Goal: Task Accomplishment & Management: Manage account settings

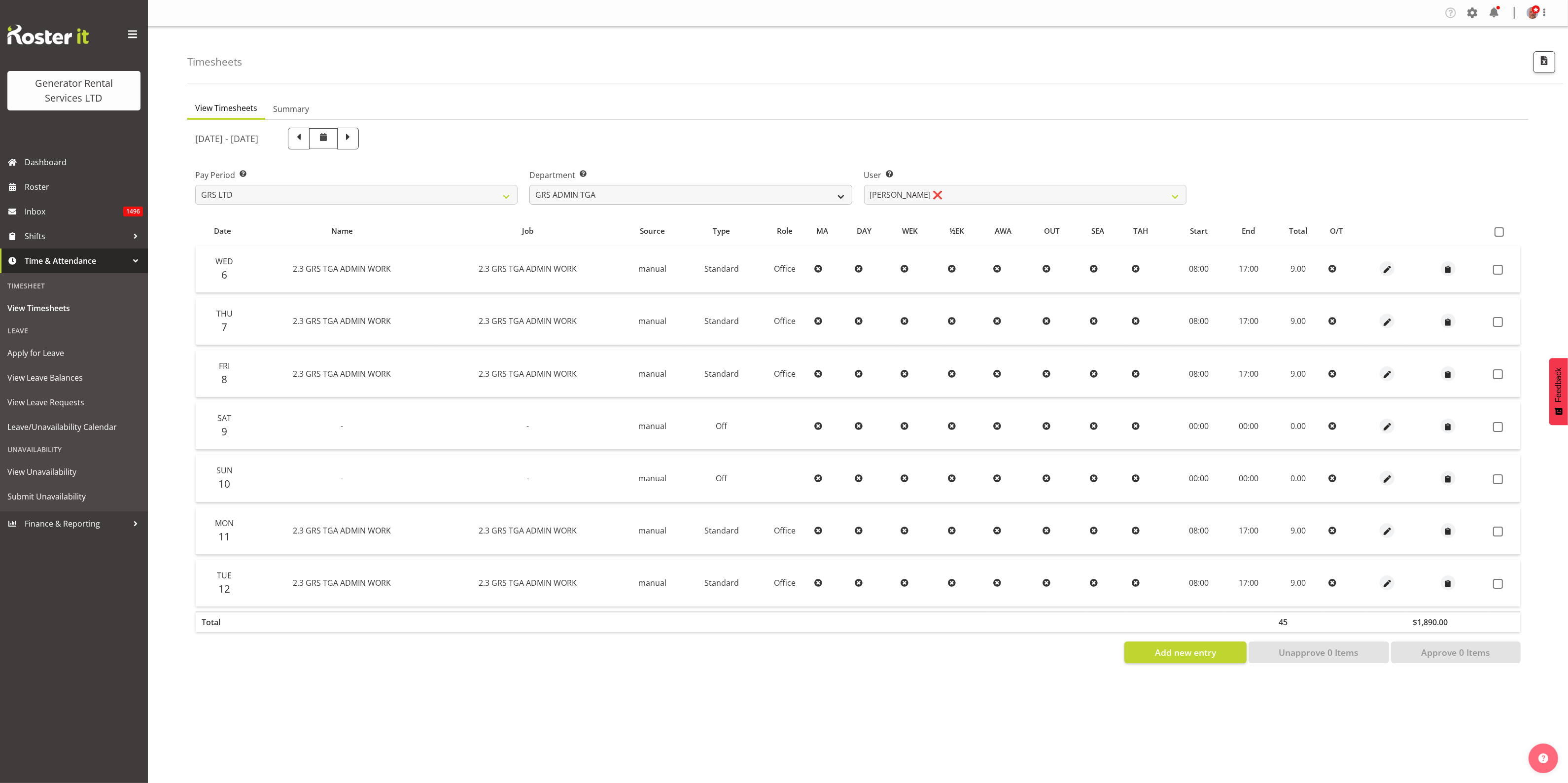
click at [708, 194] on select "GRS ADMIN AKL GRS ADMIN TGA GRS ENGINEERING AKL GRS HIRE AKL GRS HIRE HST GRS H…" at bounding box center [691, 194] width 322 height 19
click at [529, 185] on select "GRS ADMIN AKL GRS ADMIN TGA GRS ENGINEERING AKL GRS HIRE AKL GRS HIRE HST GRS H…" at bounding box center [691, 194] width 322 height 19
click at [664, 195] on select "GRS ADMIN AKL GRS ADMIN TGA GRS ENGINEERING AKL GRS HIRE AKL GRS HIRE HST GRS H…" at bounding box center [691, 194] width 322 height 19
select select "161"
click at [529, 185] on select "GRS ADMIN AKL GRS ADMIN TGA GRS ENGINEERING AKL GRS HIRE AKL GRS HIRE HST GRS H…" at bounding box center [691, 194] width 322 height 19
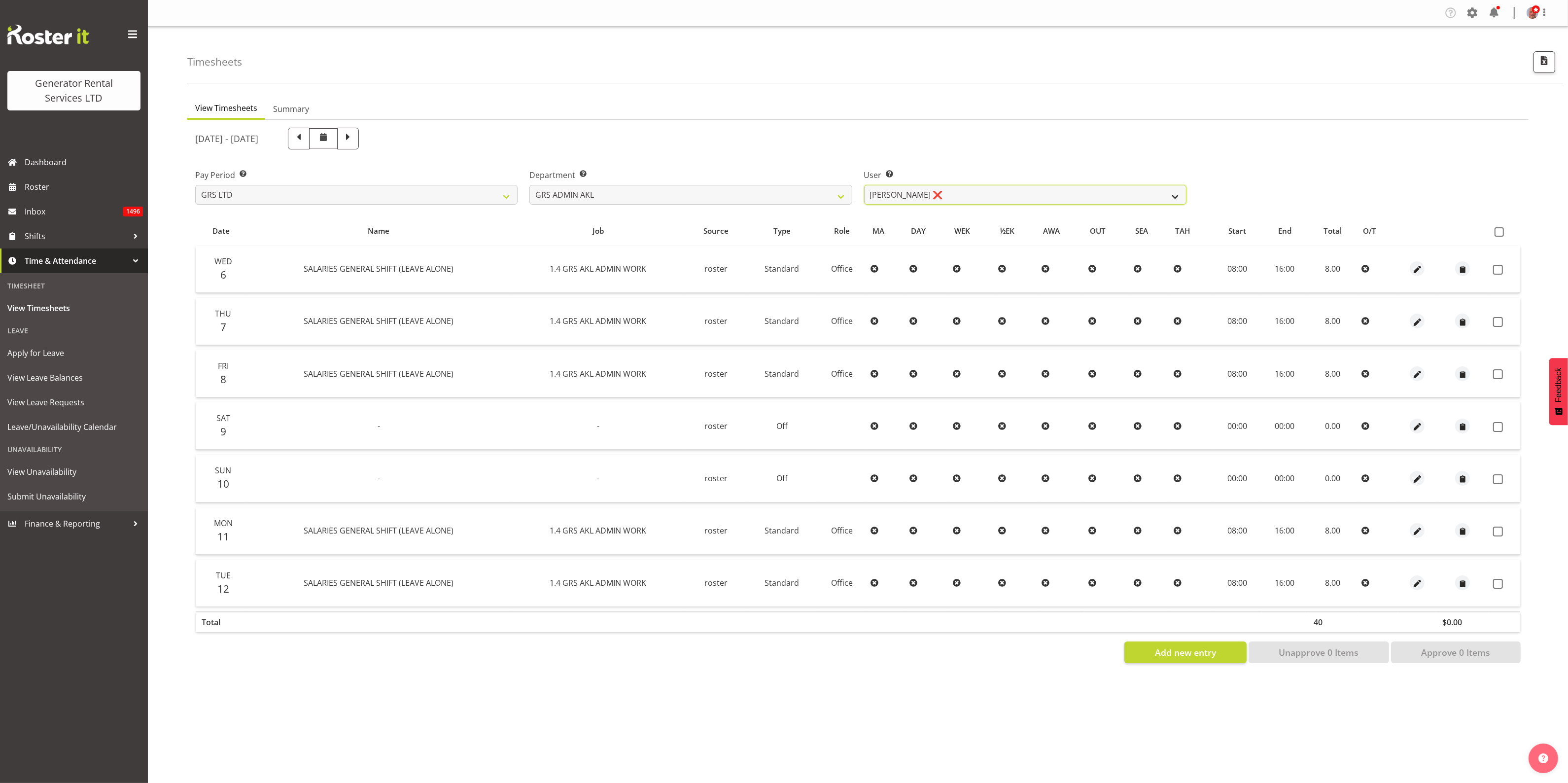
click at [871, 195] on select "Nick McDonald ❌ Nicko Kokkaris ❌ Phil Hannah ❌ Zach Satiu ✔" at bounding box center [1026, 194] width 322 height 19
select select "198"
click at [865, 185] on select "[PERSON_NAME] ❌ [PERSON_NAME] ❌ [PERSON_NAME] ❌ [PERSON_NAME] ✔" at bounding box center [1026, 194] width 322 height 19
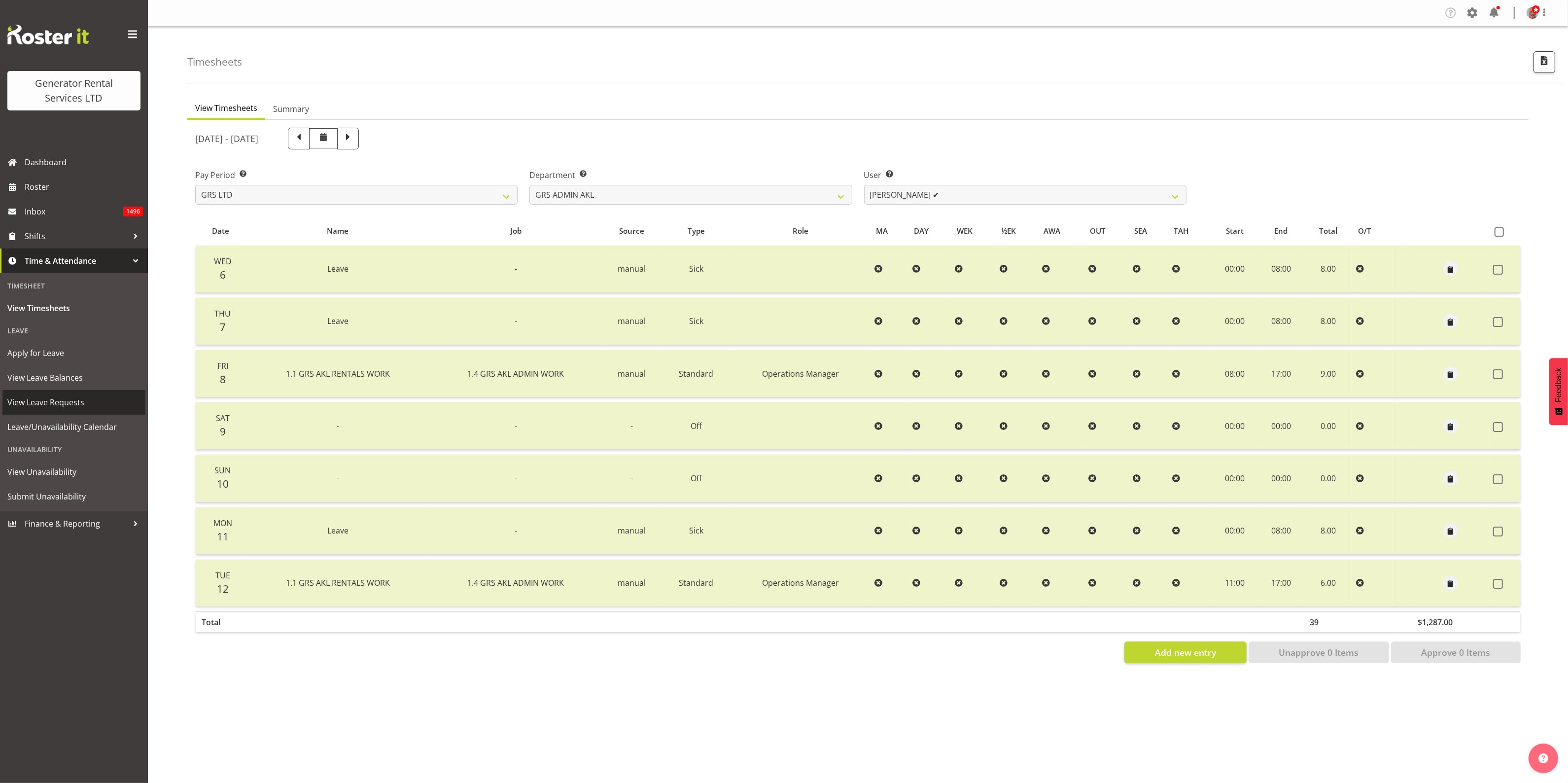
click at [55, 401] on span "View Leave Requests" at bounding box center [74, 402] width 133 height 15
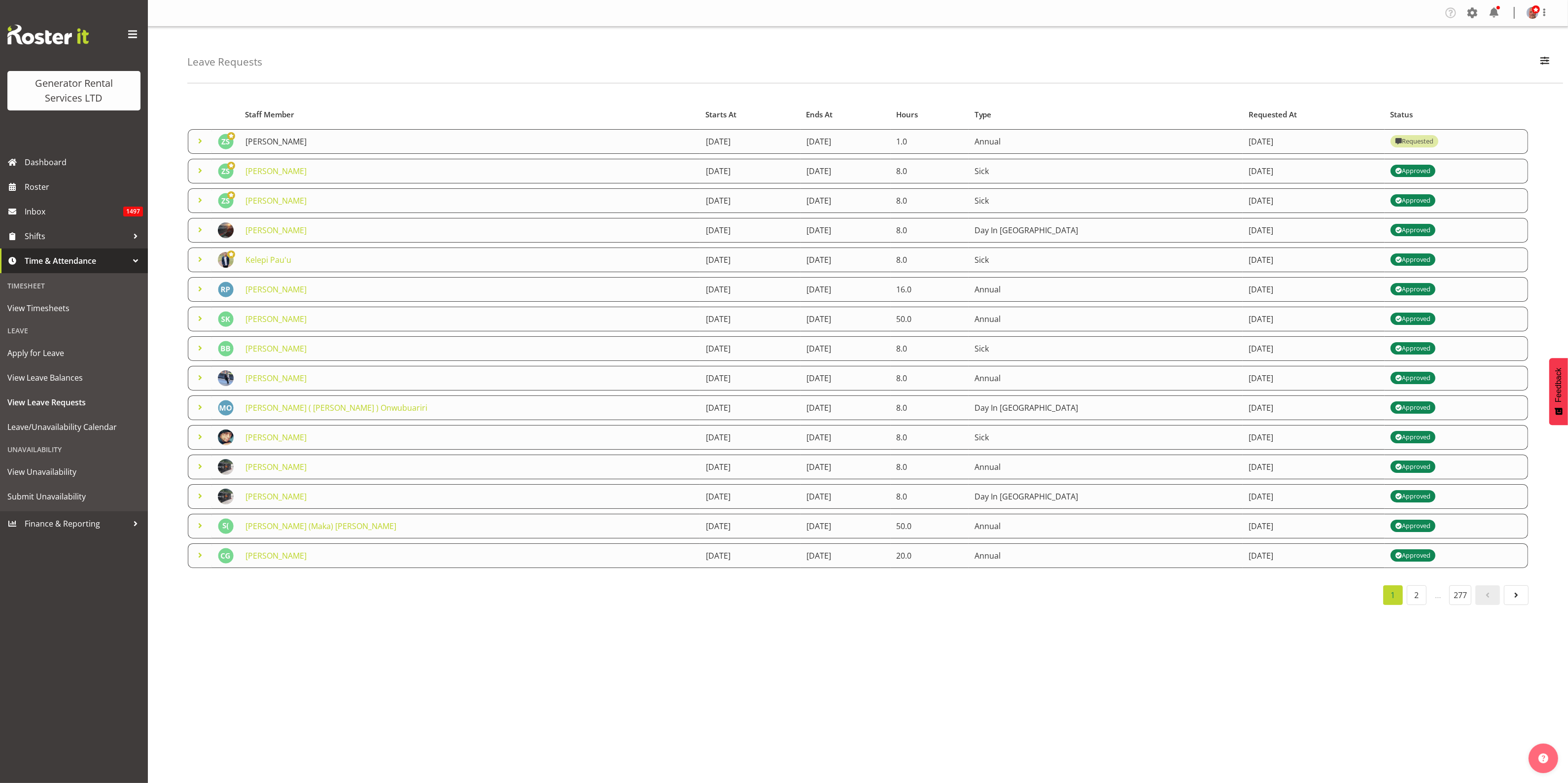
click at [257, 137] on link "[PERSON_NAME]" at bounding box center [276, 141] width 62 height 11
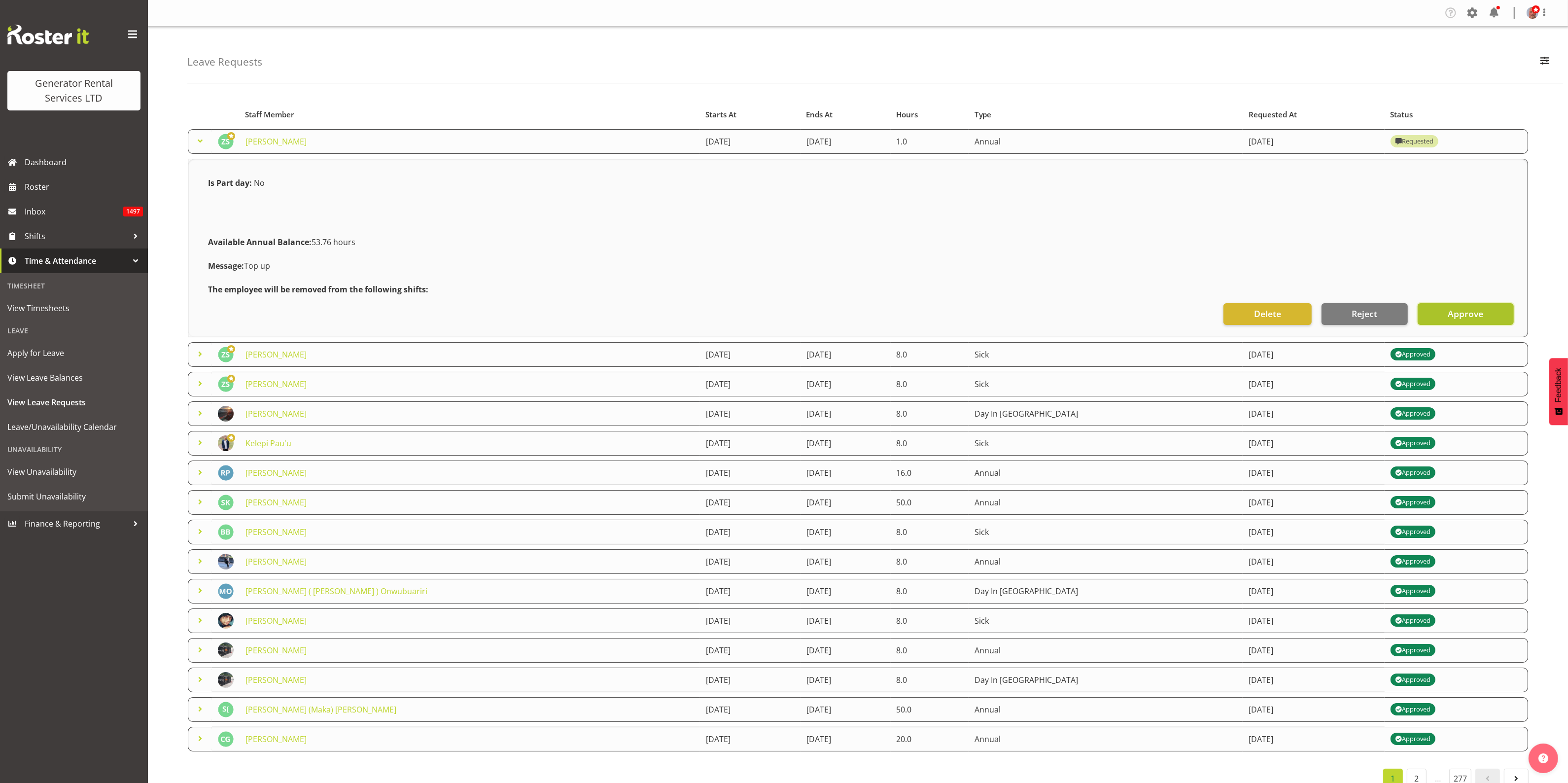
click at [1463, 309] on span "Approve" at bounding box center [1466, 313] width 36 height 13
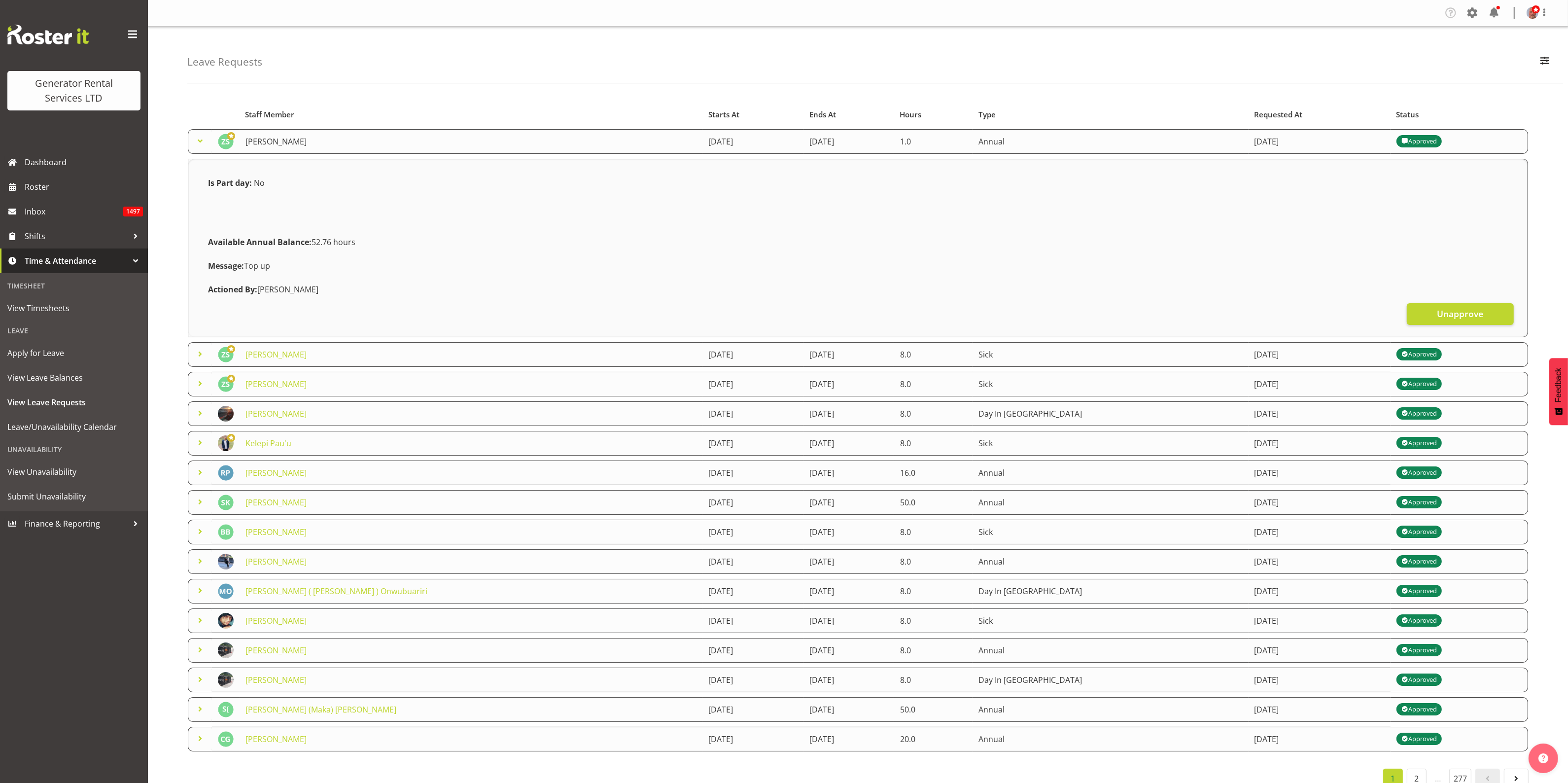
click at [266, 137] on link "[PERSON_NAME]" at bounding box center [276, 141] width 62 height 11
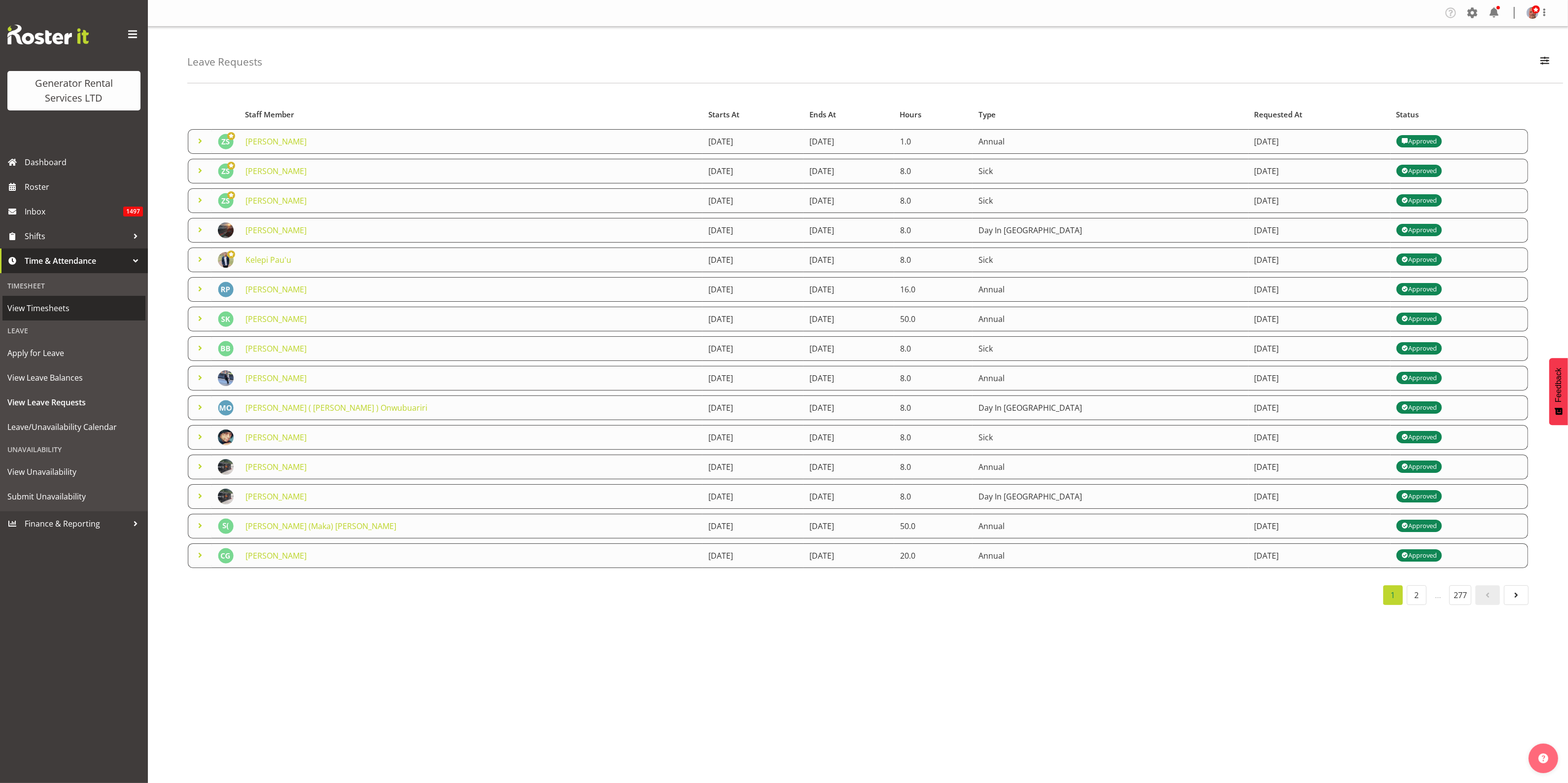
click at [45, 313] on span "View Timesheets" at bounding box center [74, 309] width 133 height 15
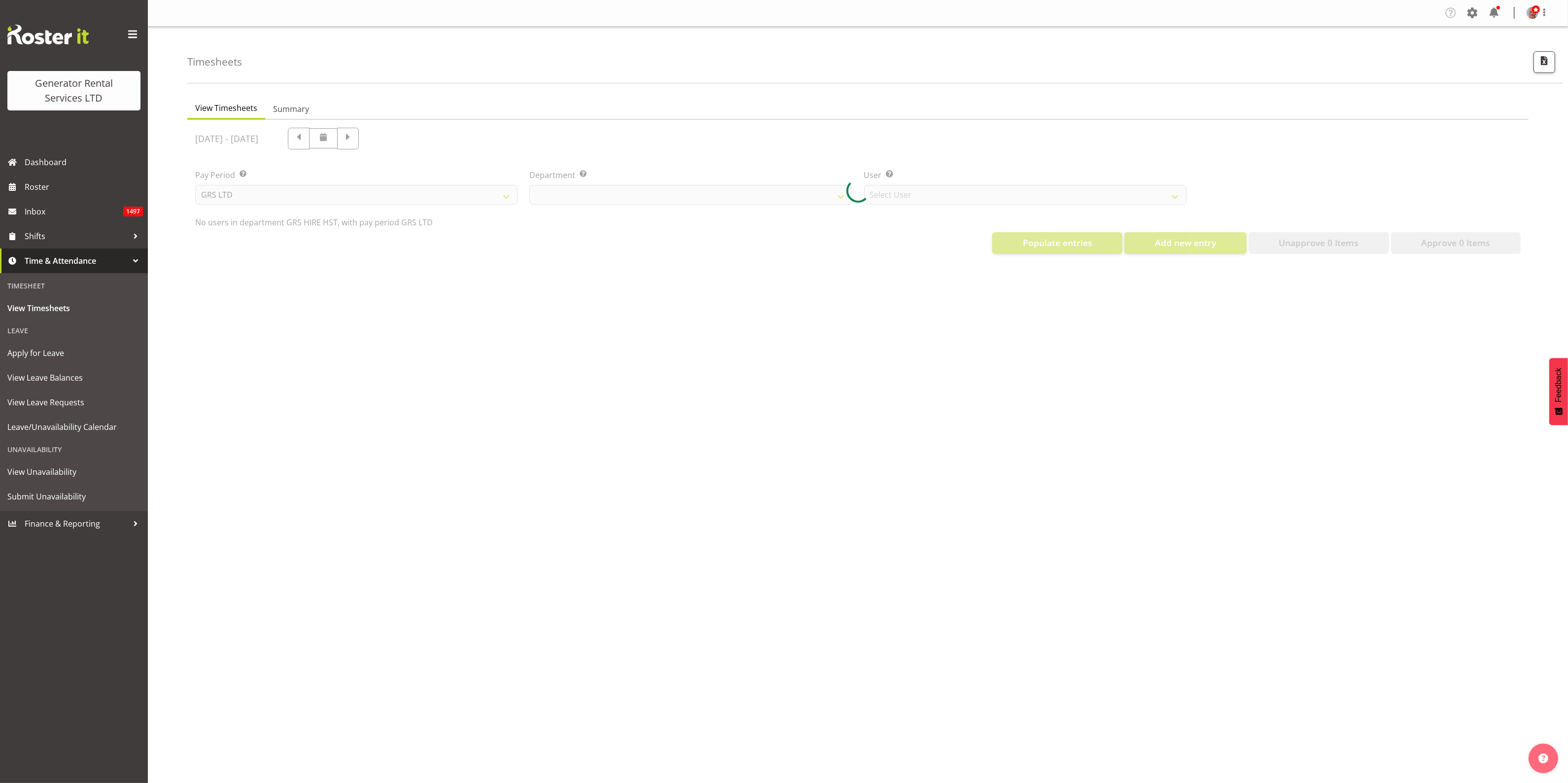
select select "22"
select select "149"
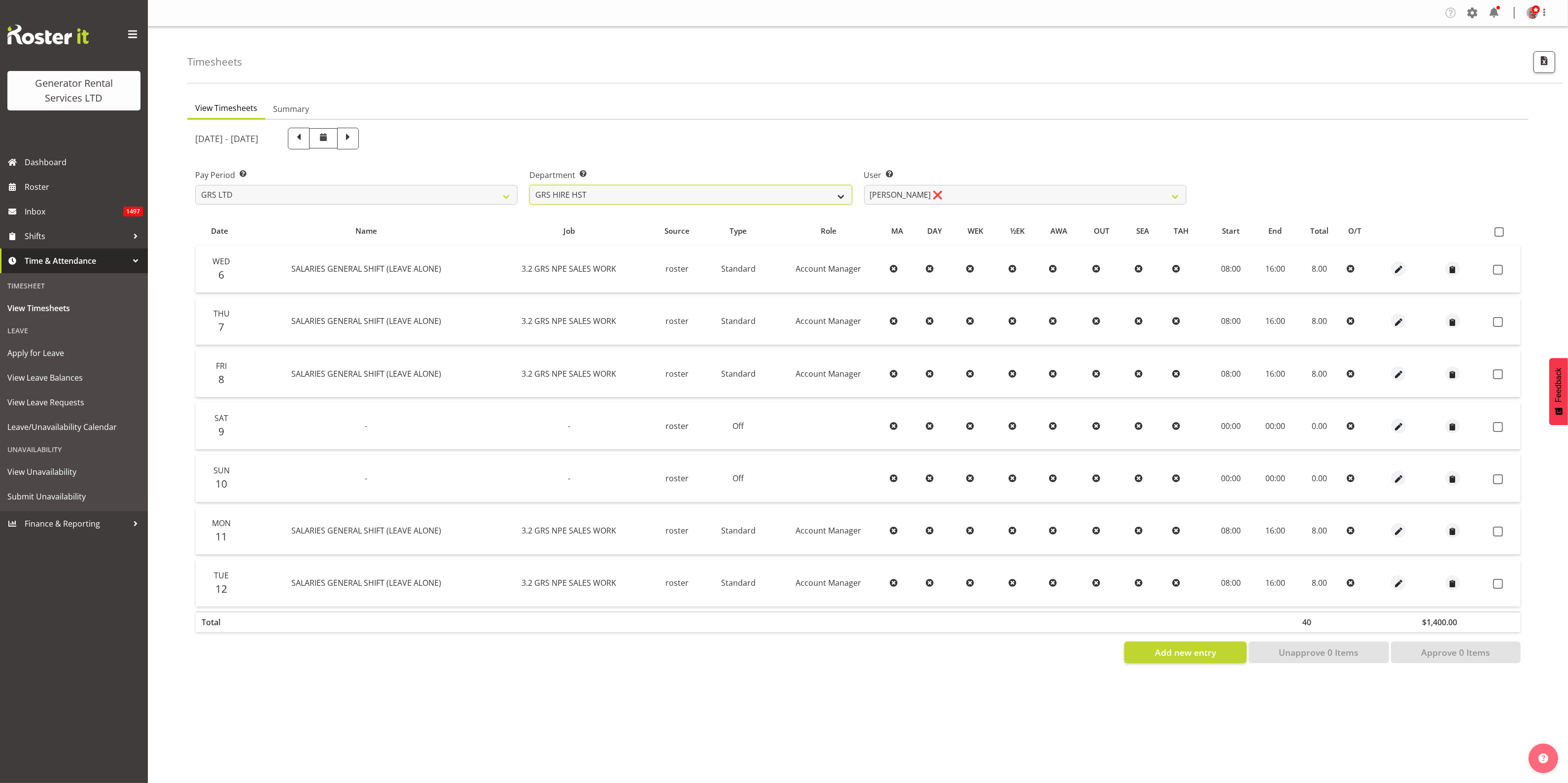
click at [822, 191] on select "GRS ADMIN AKL GRS ADMIN TGA GRS ENGINEERING AKL GRS HIRE AKL GRS HIRE HST GRS H…" at bounding box center [691, 194] width 322 height 19
select select "161"
click at [529, 185] on select "GRS ADMIN AKL GRS ADMIN TGA GRS ENGINEERING AKL GRS HIRE AKL GRS HIRE HST GRS H…" at bounding box center [691, 194] width 322 height 19
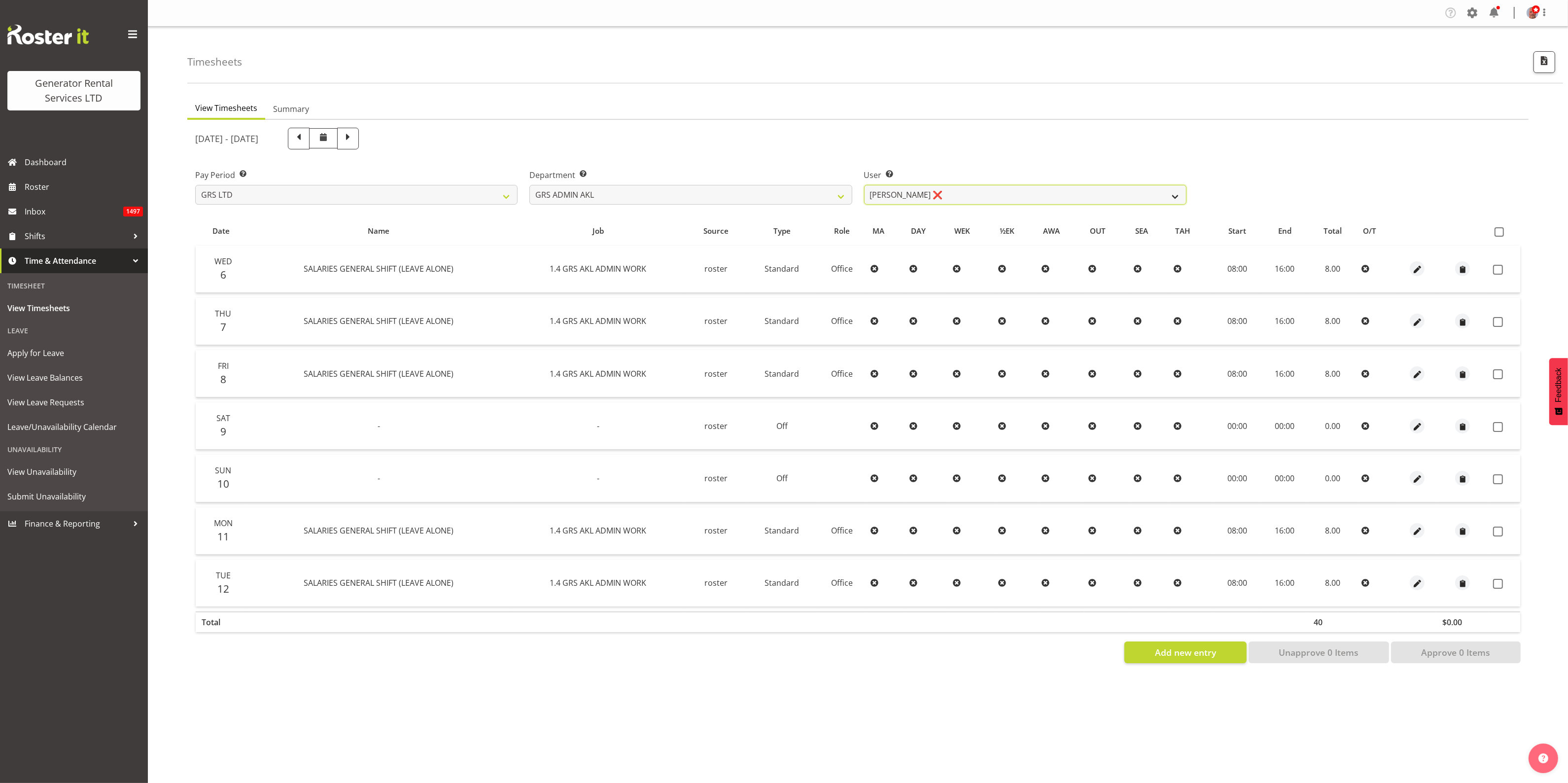
click at [899, 191] on select "[PERSON_NAME] ❌ [PERSON_NAME] ❌ [PERSON_NAME] ❌ [PERSON_NAME] ✔" at bounding box center [1026, 194] width 322 height 19
select select "198"
click at [865, 185] on select "[PERSON_NAME] ❌ [PERSON_NAME] ❌ [PERSON_NAME] ❌ [PERSON_NAME] ✔" at bounding box center [1026, 194] width 322 height 19
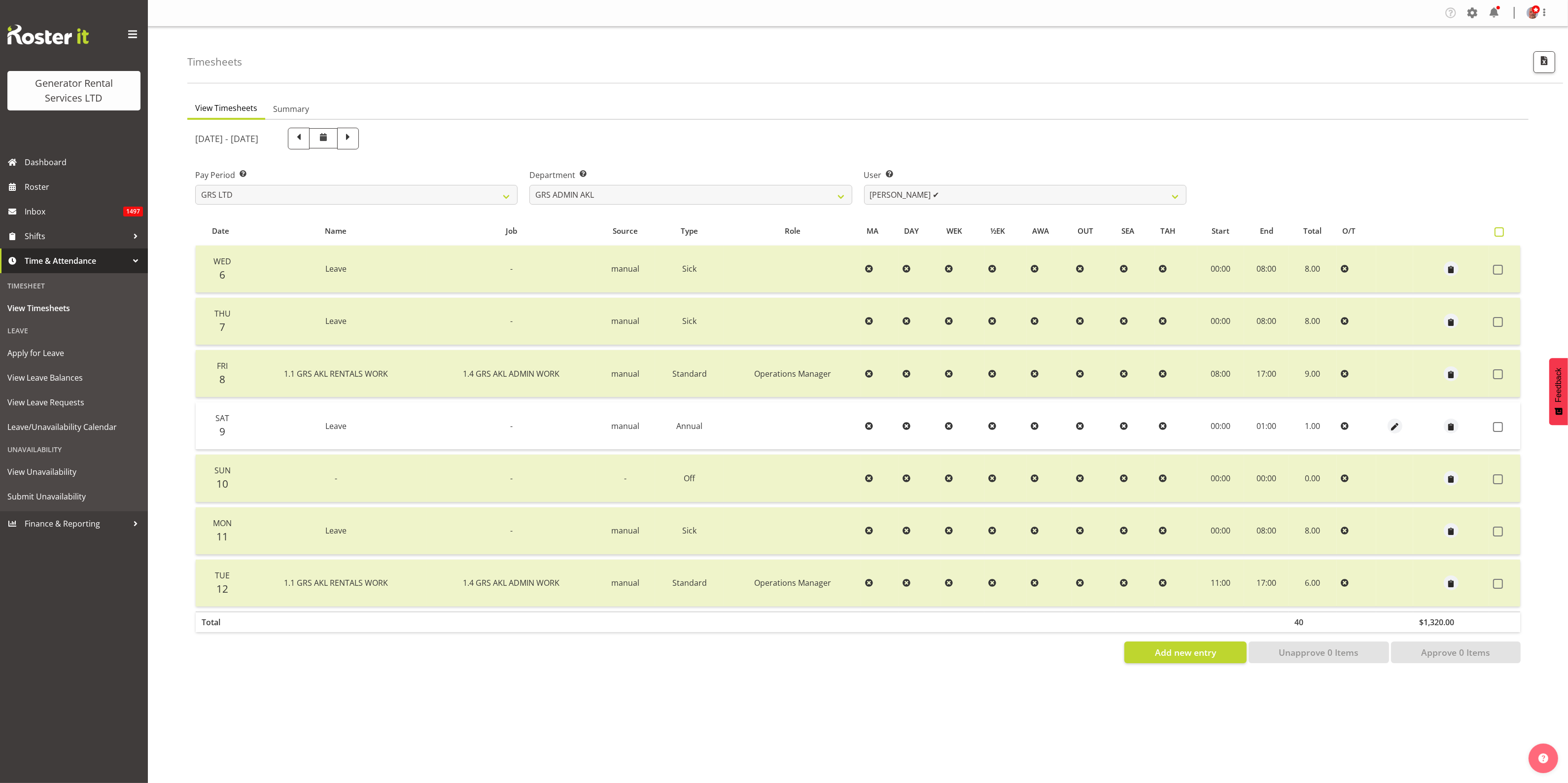
click at [1498, 230] on span at bounding box center [1500, 232] width 10 height 10
click at [1498, 230] on input "checkbox" at bounding box center [1498, 232] width 6 height 6
checkbox input "true"
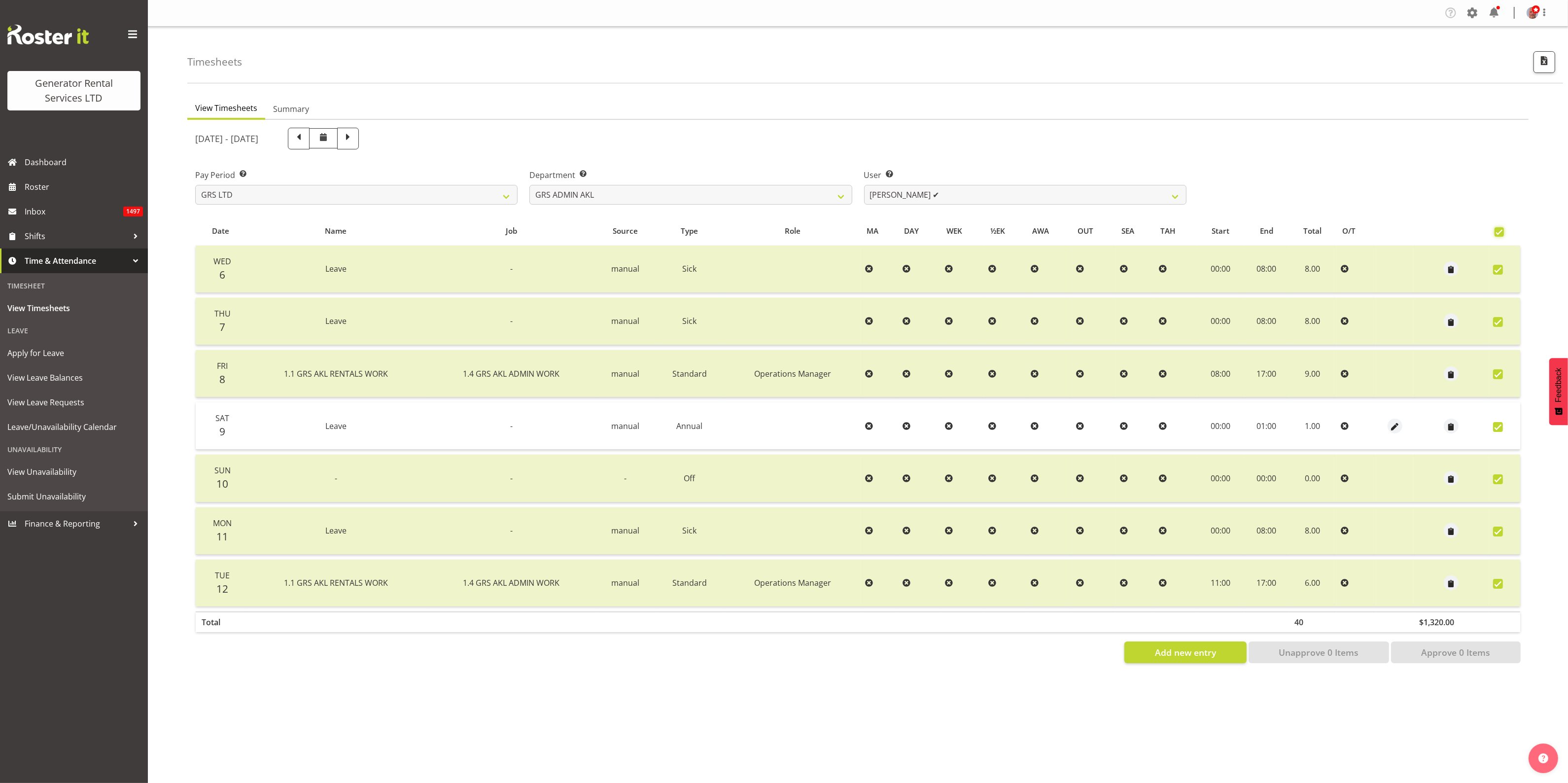
checkbox input "true"
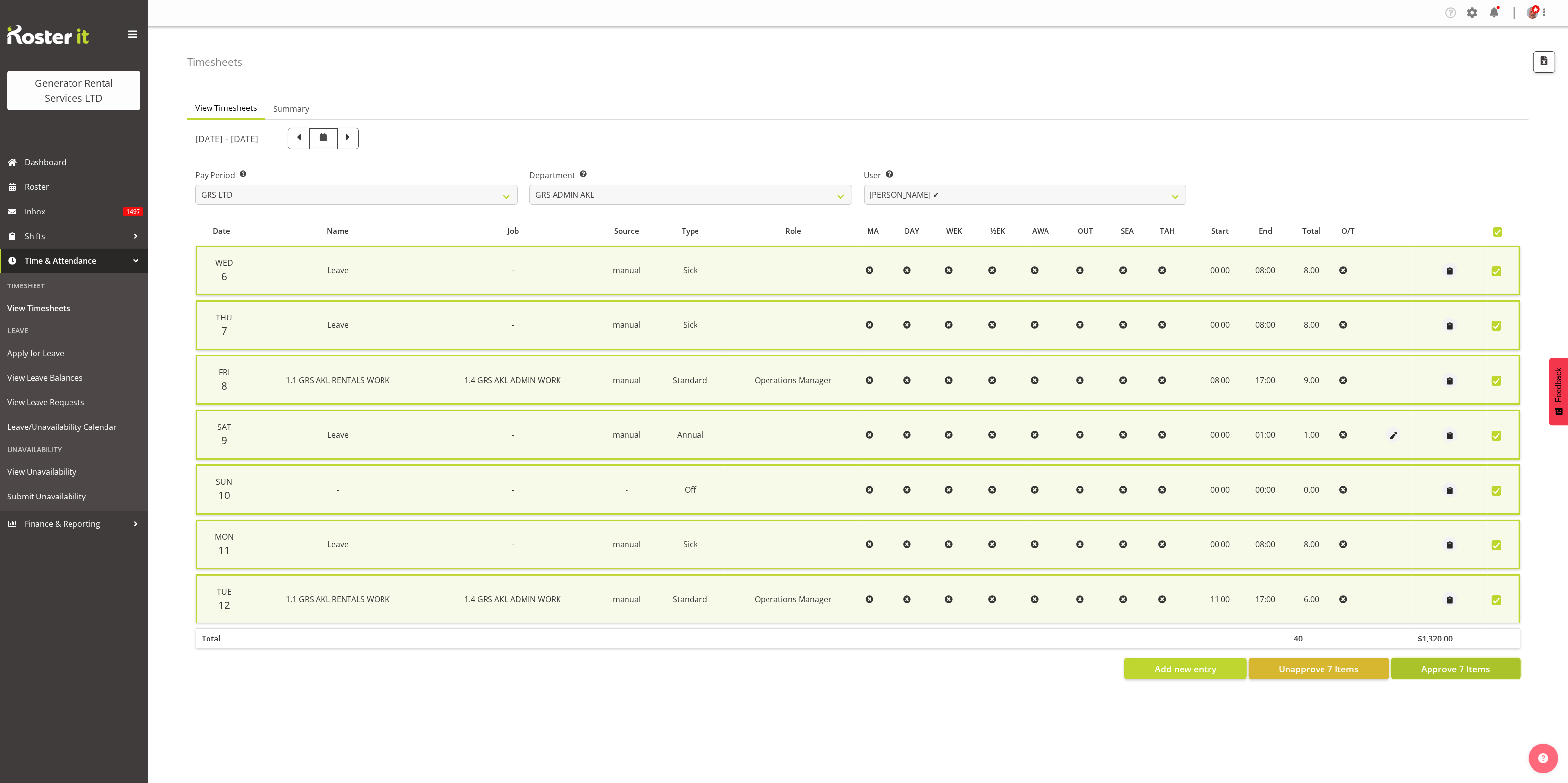
click at [1450, 662] on span "Approve 7 Items" at bounding box center [1455, 669] width 69 height 13
checkbox input "false"
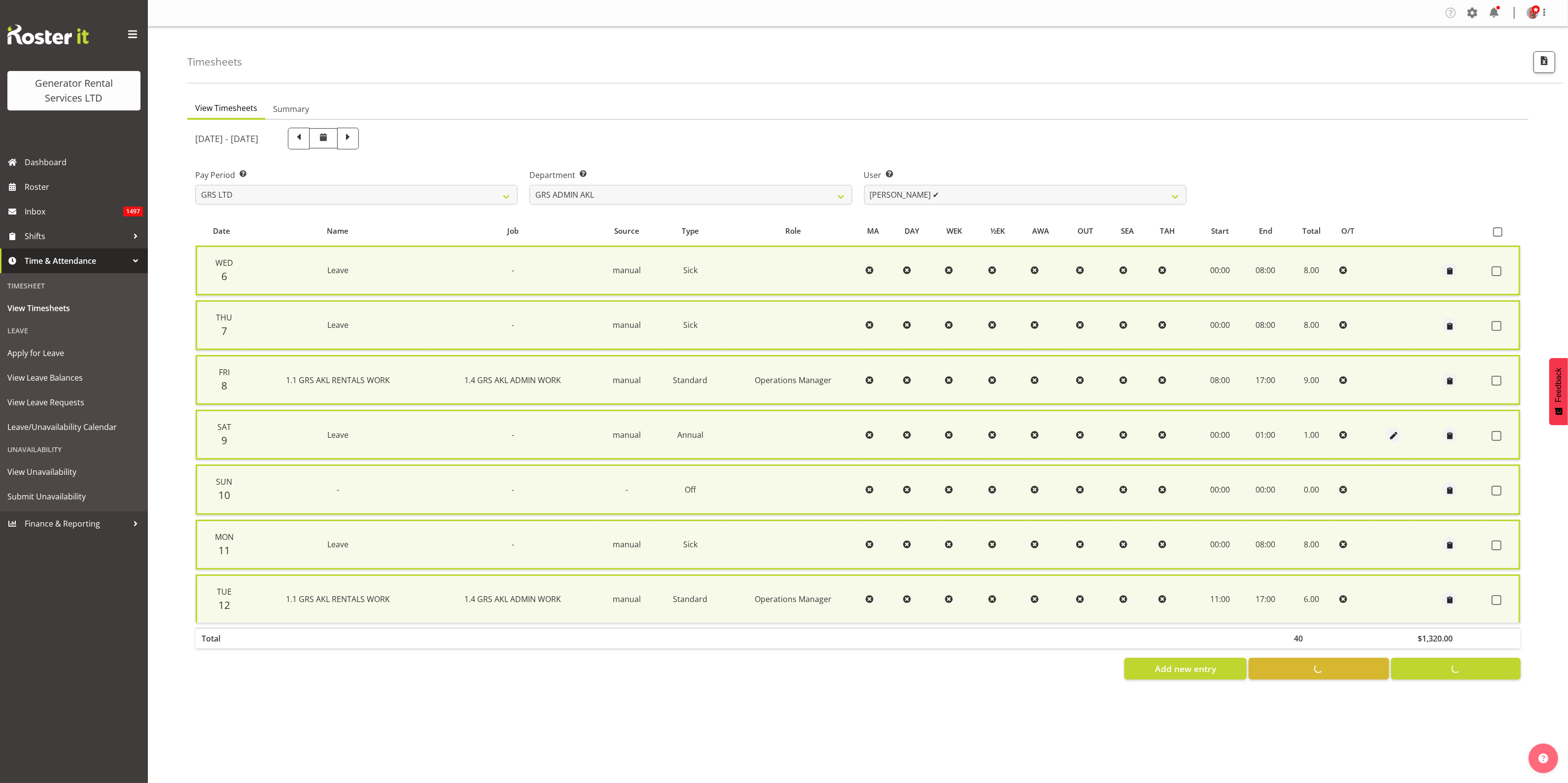
checkbox input "false"
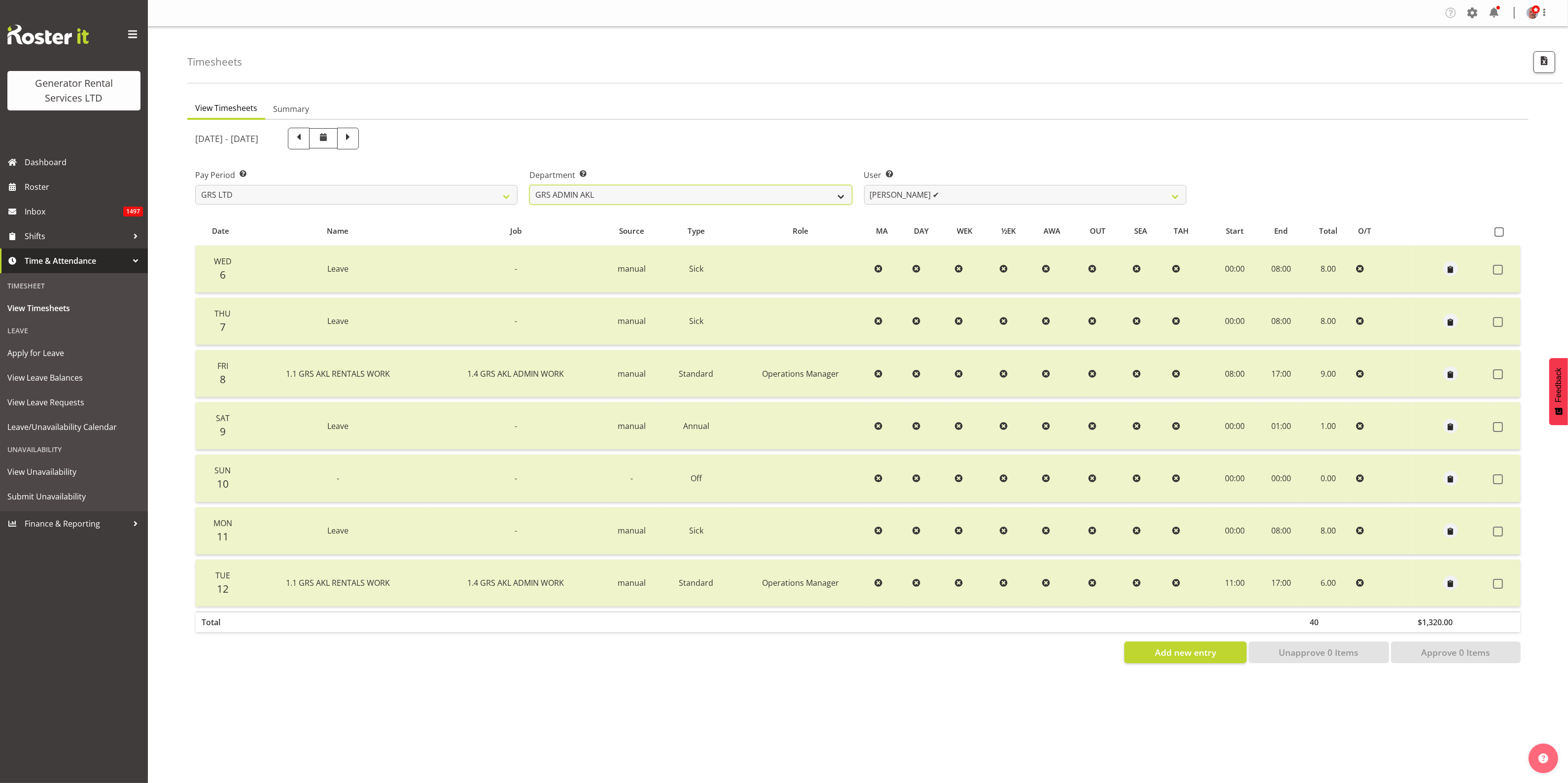
click at [794, 195] on select "GRS ADMIN AKL GRS ADMIN TGA GRS ENGINEERING AKL GRS HIRE AKL GRS HIRE HST GRS H…" at bounding box center [691, 194] width 322 height 19
select select "20"
click at [529, 185] on select "GRS ADMIN AKL GRS ADMIN TGA GRS ENGINEERING AKL GRS HIRE AKL GRS HIRE HST GRS H…" at bounding box center [691, 194] width 322 height 19
select select "5730"
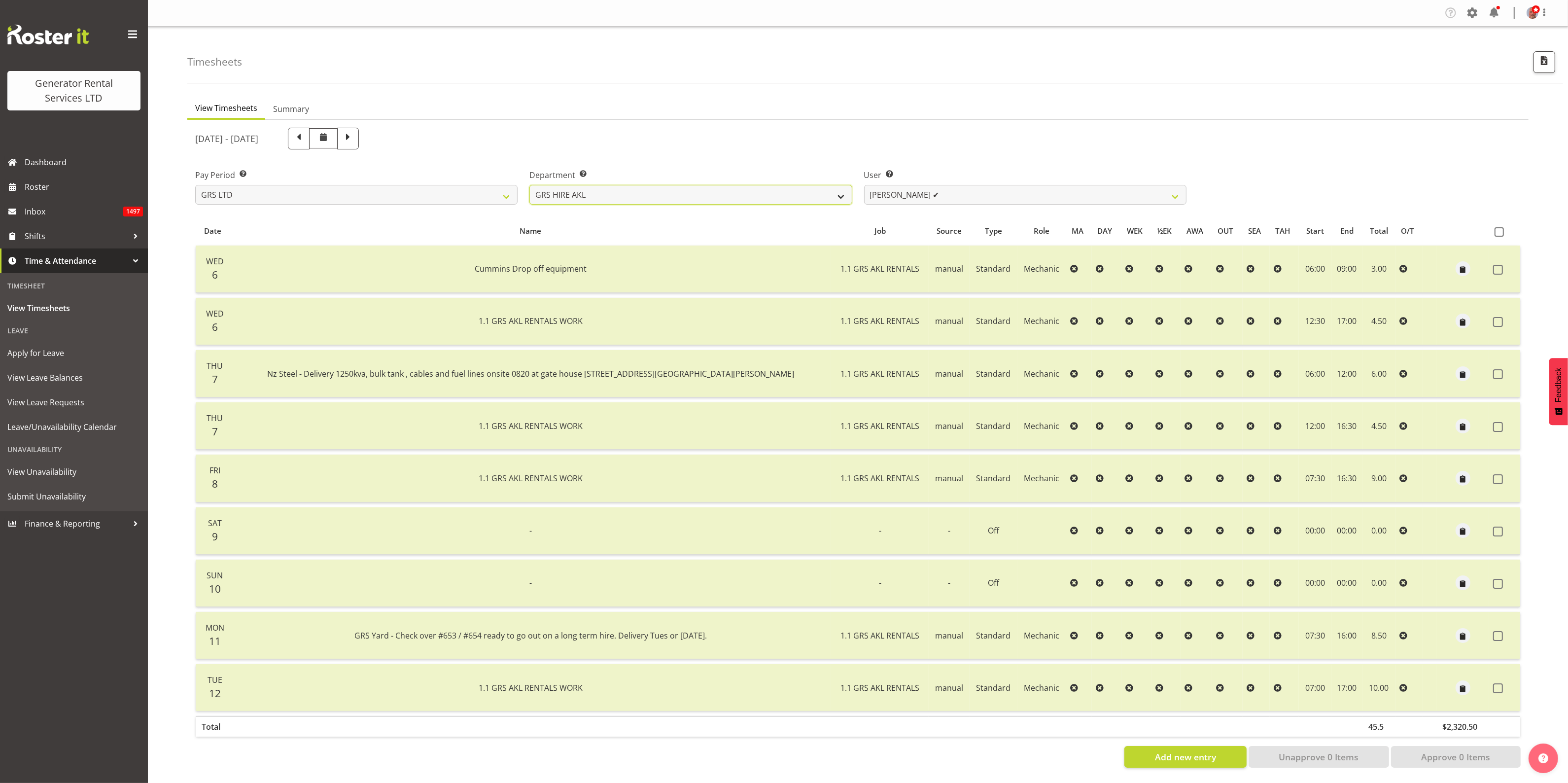
click at [686, 188] on select "GRS ADMIN AKL GRS ADMIN TGA GRS ENGINEERING AKL GRS HIRE AKL GRS HIRE HST GRS H…" at bounding box center [691, 194] width 322 height 19
click at [529, 185] on select "GRS ADMIN AKL GRS ADMIN TGA GRS ENGINEERING AKL GRS HIRE AKL GRS HIRE HST GRS H…" at bounding box center [691, 194] width 322 height 19
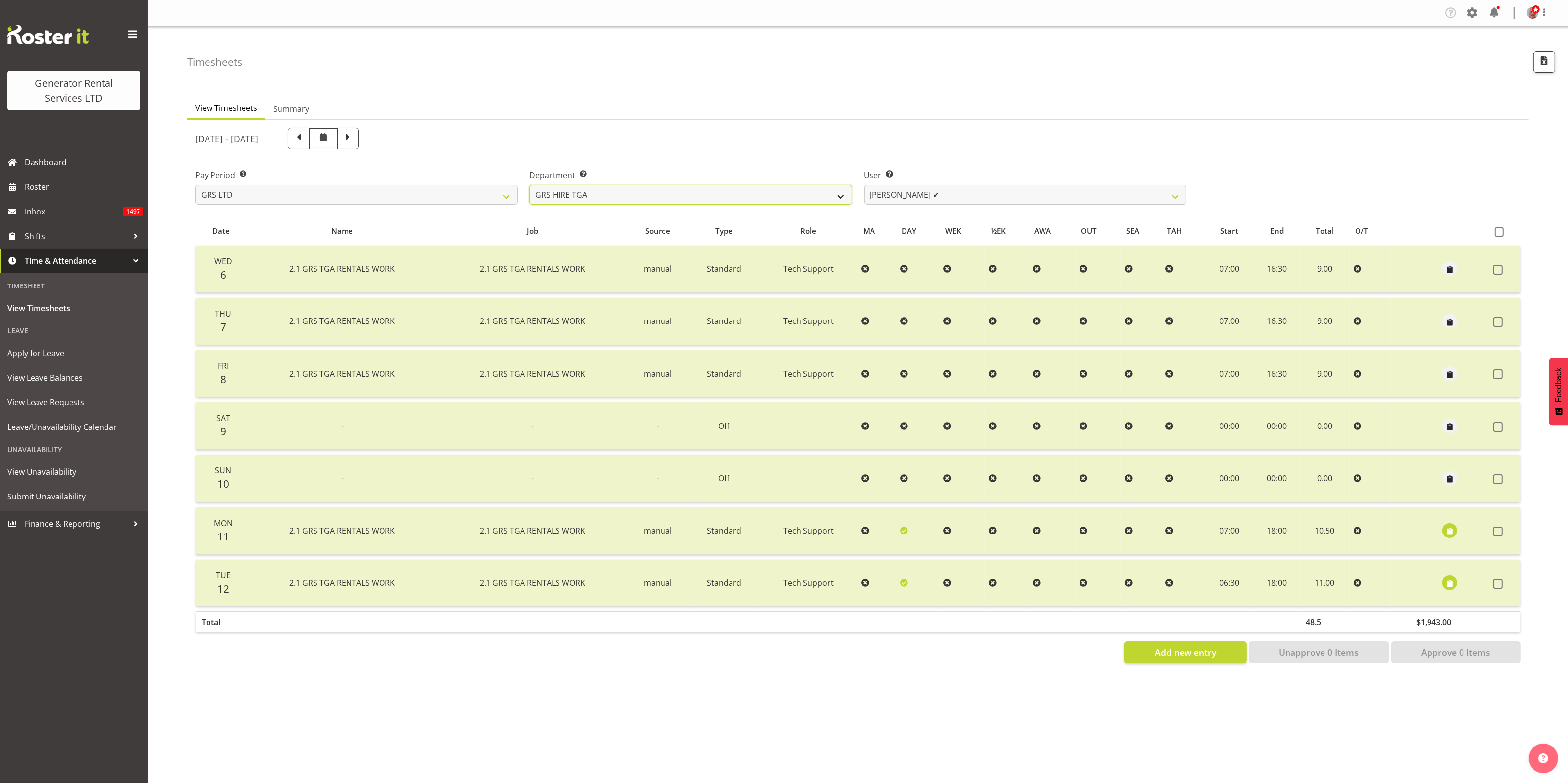
click at [771, 198] on select "GRS ADMIN AKL GRS ADMIN TGA GRS ENGINEERING AKL GRS HIRE AKL GRS HIRE HST GRS H…" at bounding box center [691, 194] width 322 height 19
select select "163"
click at [529, 185] on select "GRS ADMIN AKL GRS ADMIN TGA GRS ENGINEERING AKL GRS HIRE AKL GRS HIRE HST GRS H…" at bounding box center [691, 194] width 322 height 19
